Goal: Task Accomplishment & Management: Use online tool/utility

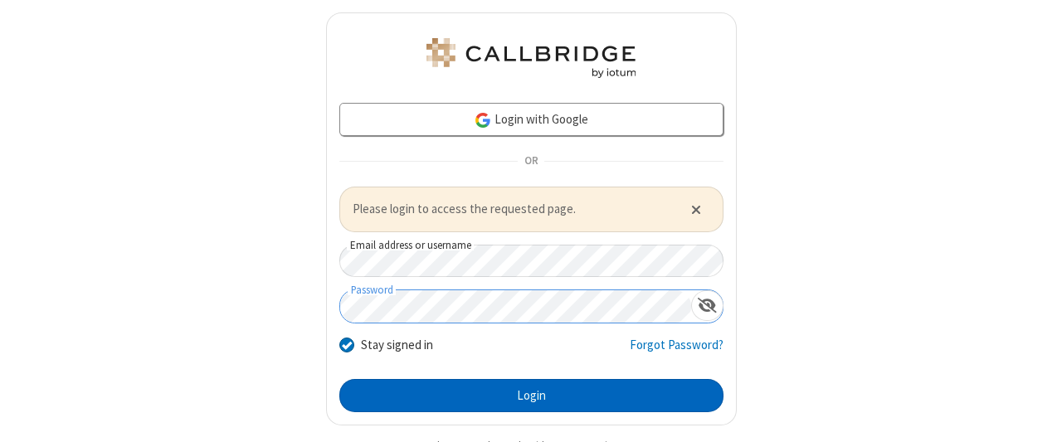
click at [524, 392] on button "Login" at bounding box center [531, 395] width 384 height 33
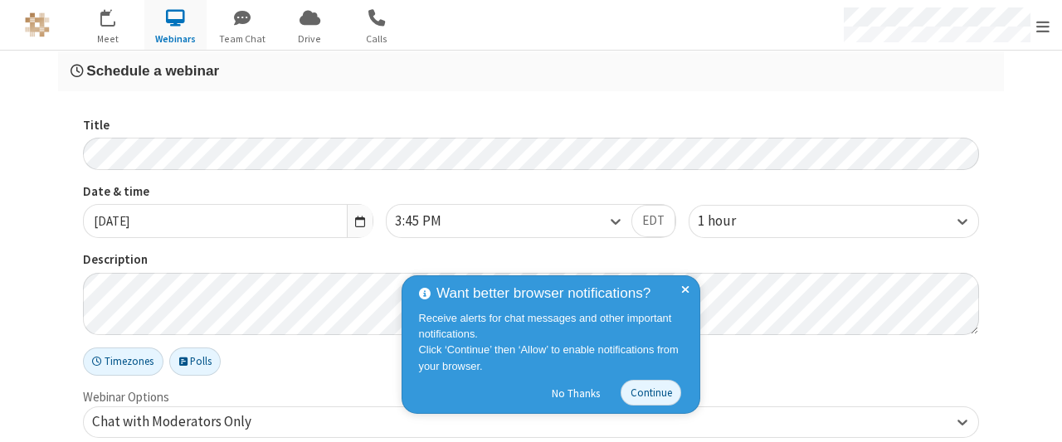
checkbox input "false"
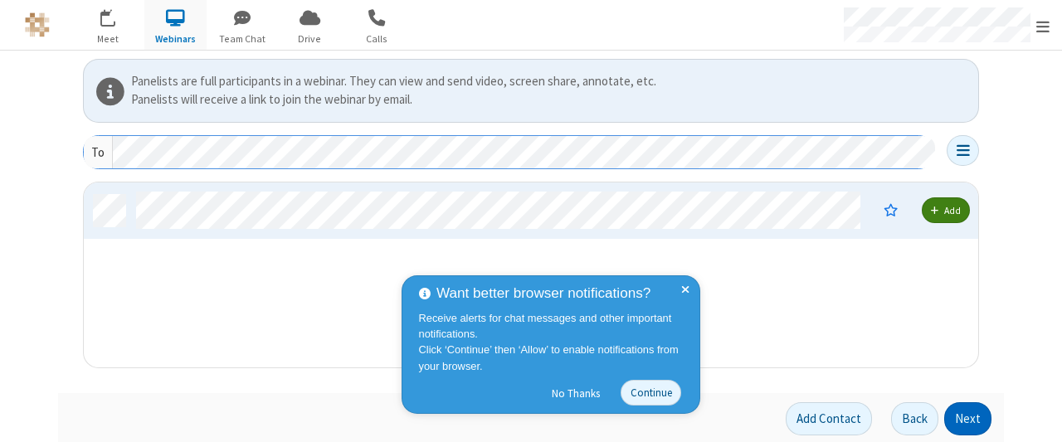
click at [963, 417] on button "Next" at bounding box center [967, 418] width 47 height 33
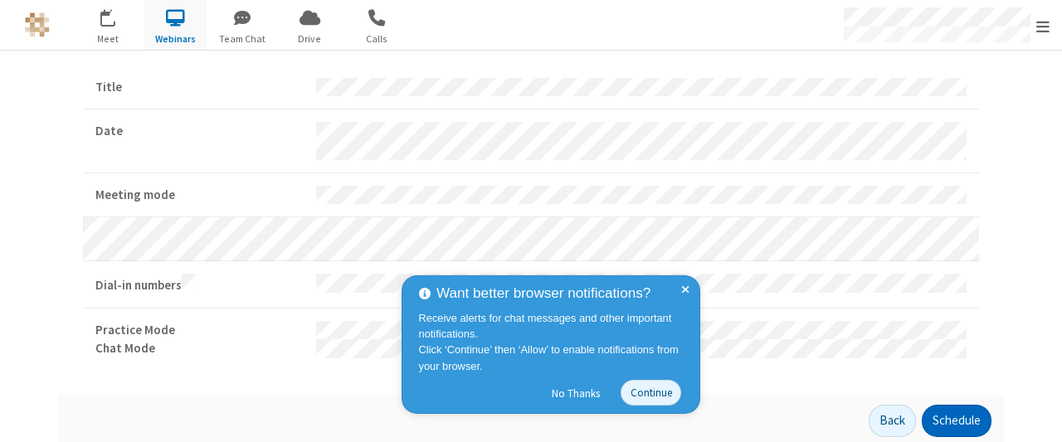
click at [950, 417] on button "Schedule" at bounding box center [957, 421] width 70 height 33
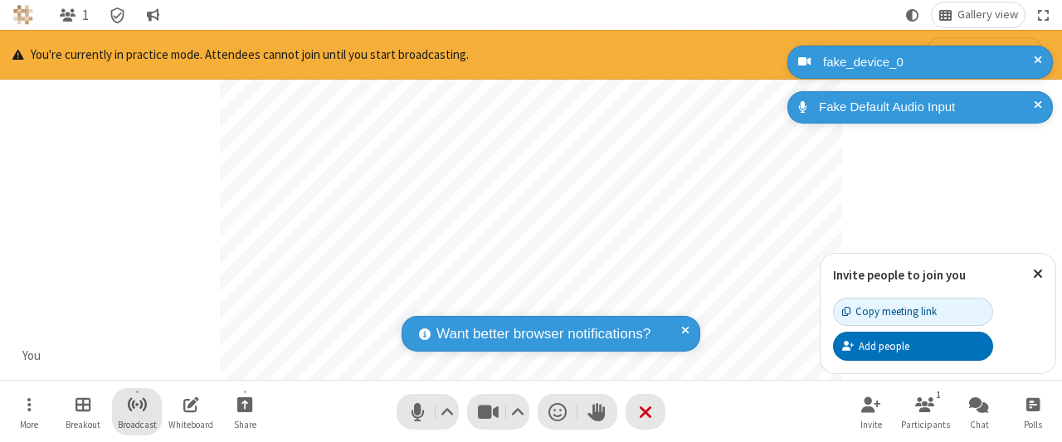
click at [136, 404] on span "Start broadcast" at bounding box center [137, 404] width 21 height 21
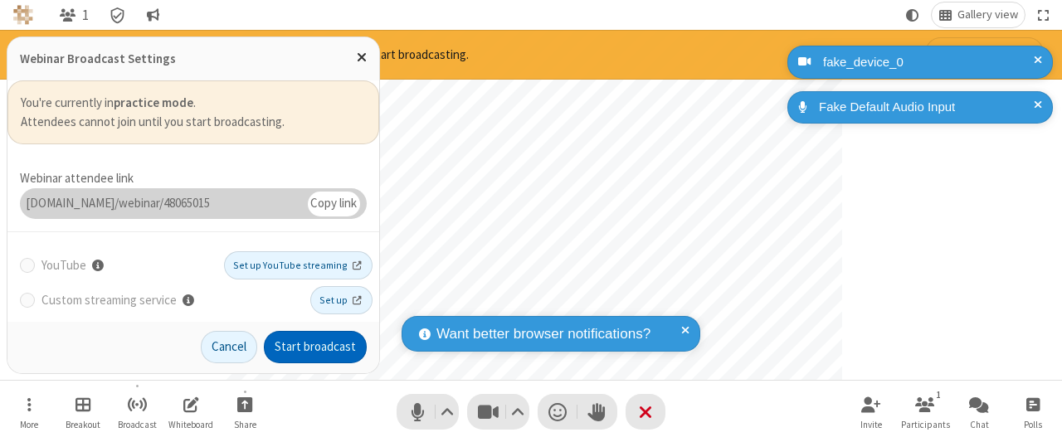
click at [316, 348] on button "Start broadcast" at bounding box center [315, 347] width 103 height 33
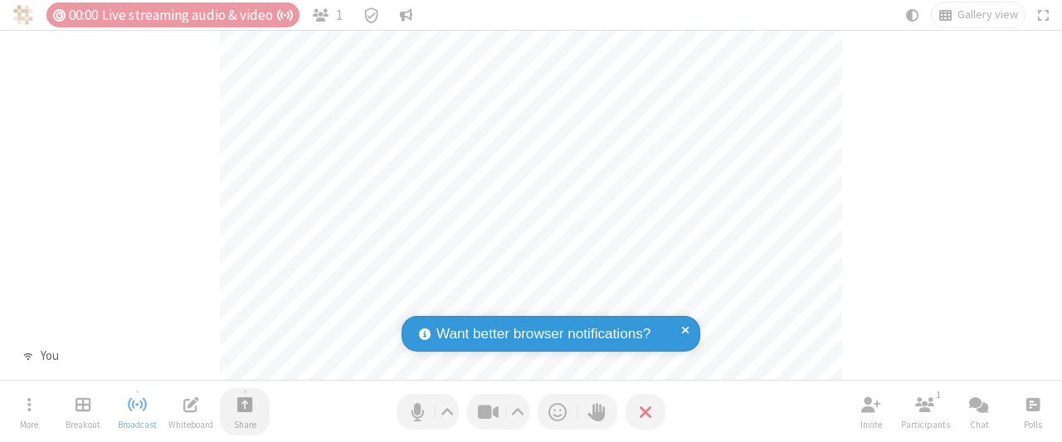
click at [245, 404] on span "Start sharing" at bounding box center [245, 404] width 16 height 21
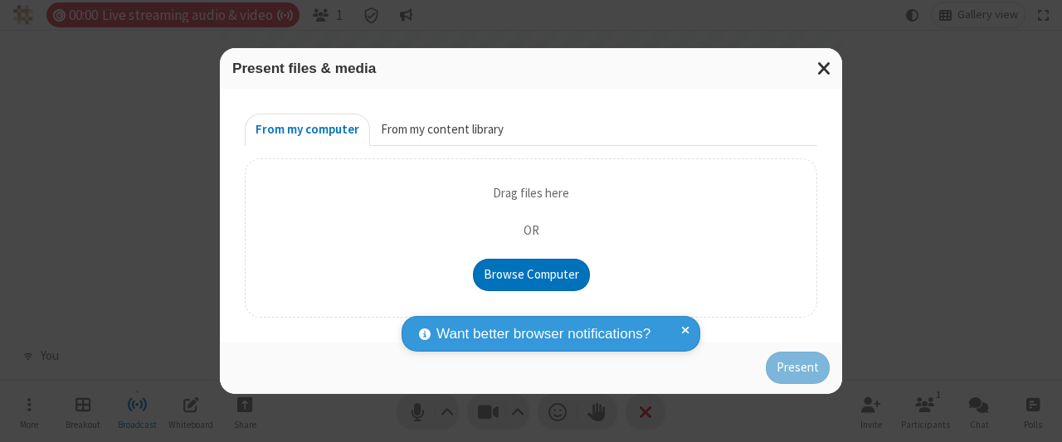
click at [440, 130] on button "From my content library" at bounding box center [442, 130] width 144 height 33
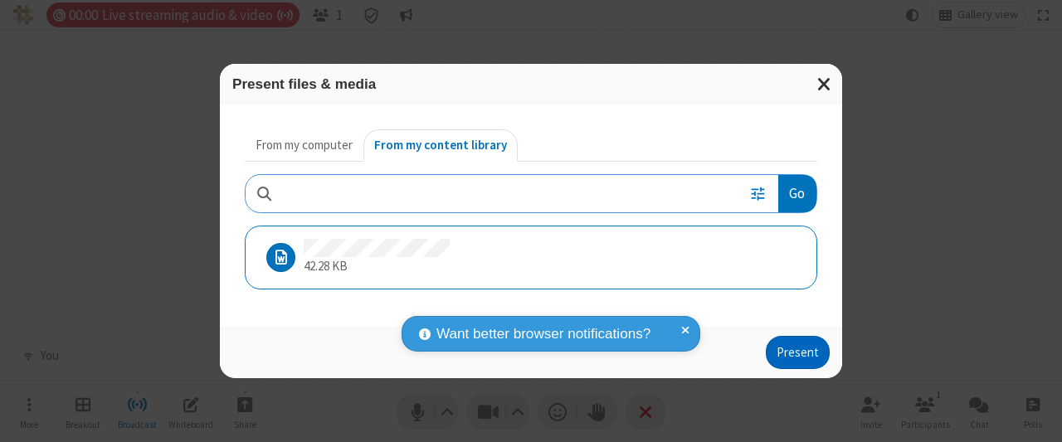
click at [799, 352] on button "Present" at bounding box center [798, 352] width 64 height 33
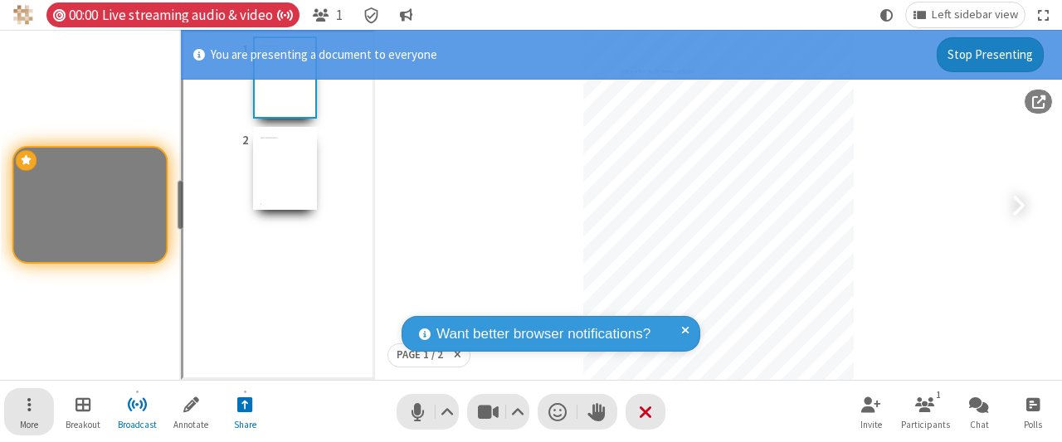
click at [29, 412] on span "Open menu" at bounding box center [29, 404] width 4 height 21
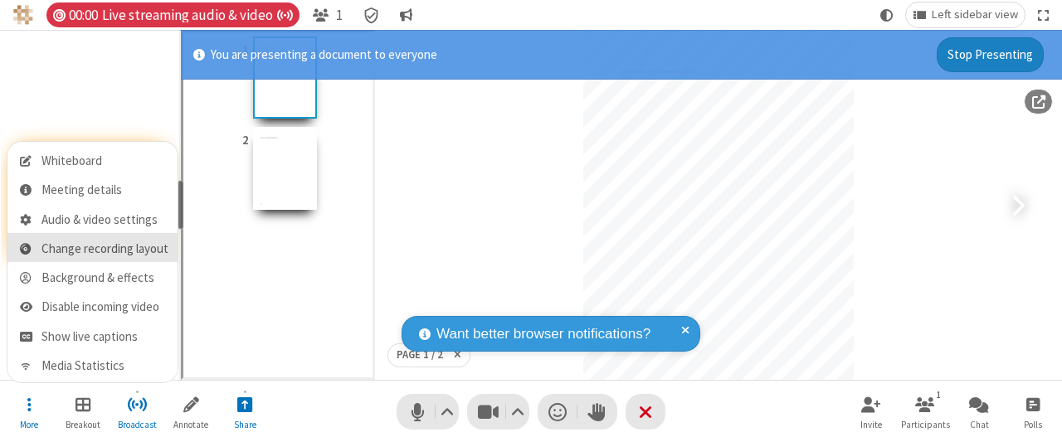
click at [104, 248] on span "Change recording layout" at bounding box center [104, 249] width 127 height 14
